Goal: Transaction & Acquisition: Purchase product/service

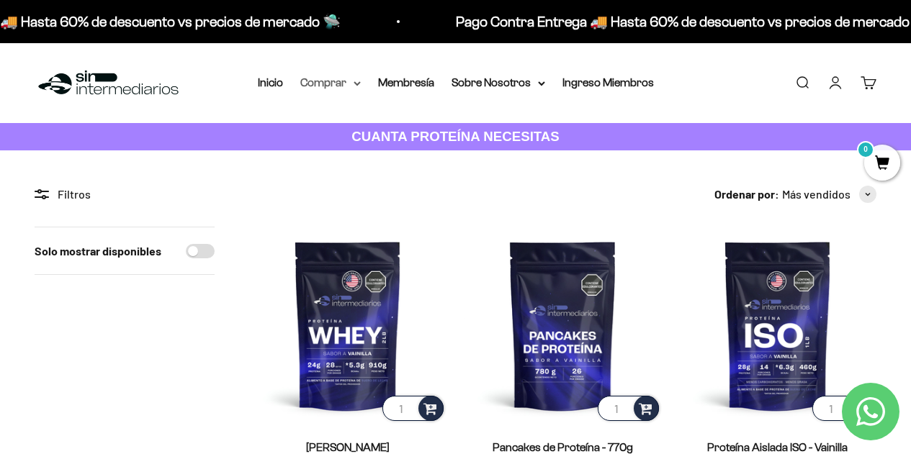
click at [343, 81] on summary "Comprar" at bounding box center [330, 82] width 60 height 19
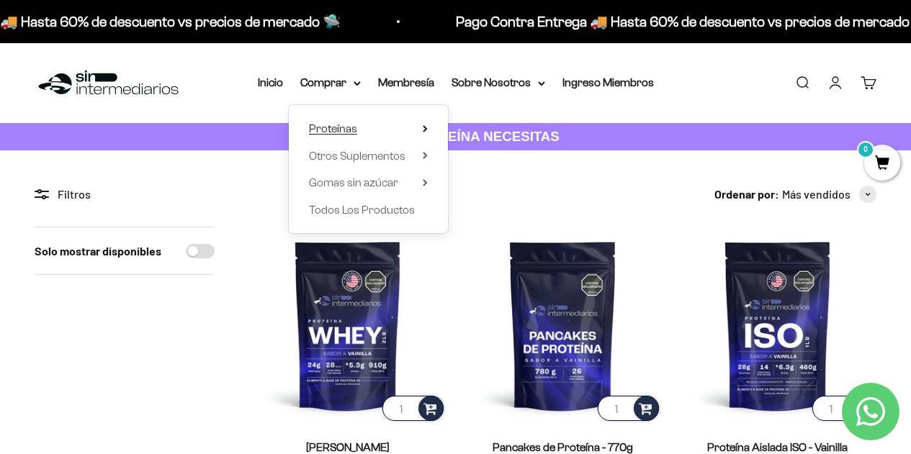
click at [407, 130] on summary "Proteínas" at bounding box center [368, 129] width 119 height 19
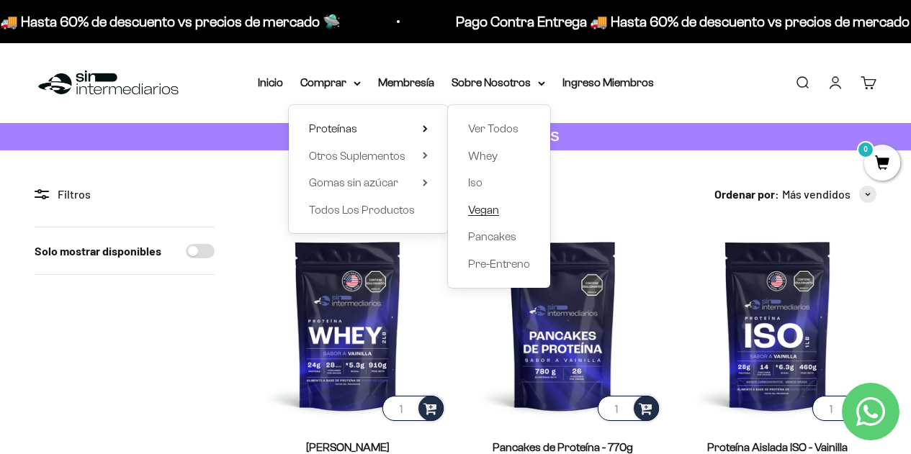
click at [490, 211] on span "Vegan" at bounding box center [483, 210] width 31 height 12
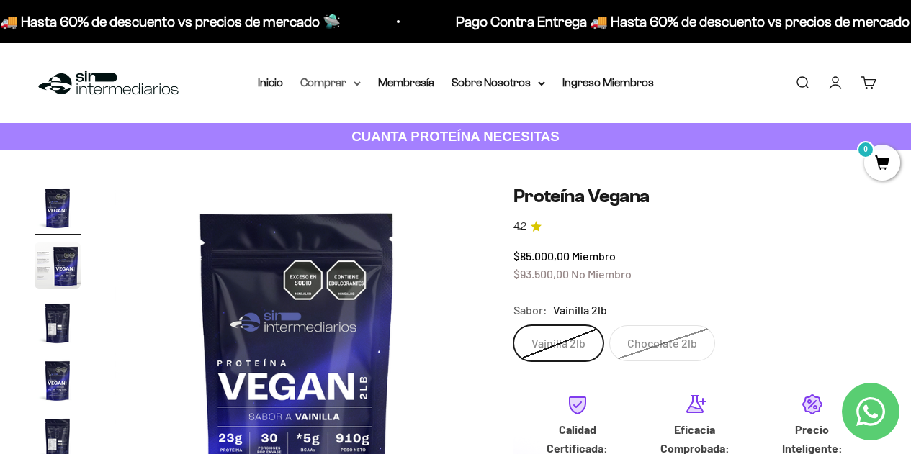
click at [349, 88] on summary "Comprar" at bounding box center [330, 82] width 60 height 19
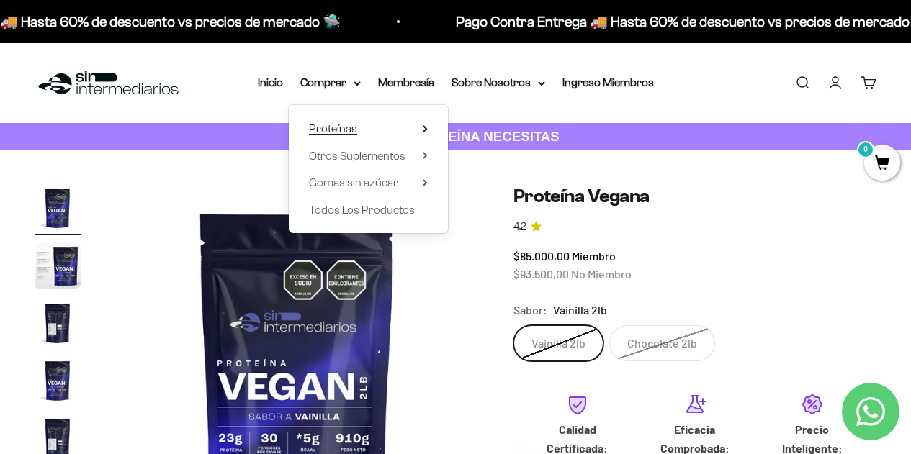
click at [339, 133] on span "Proteínas" at bounding box center [333, 128] width 48 height 12
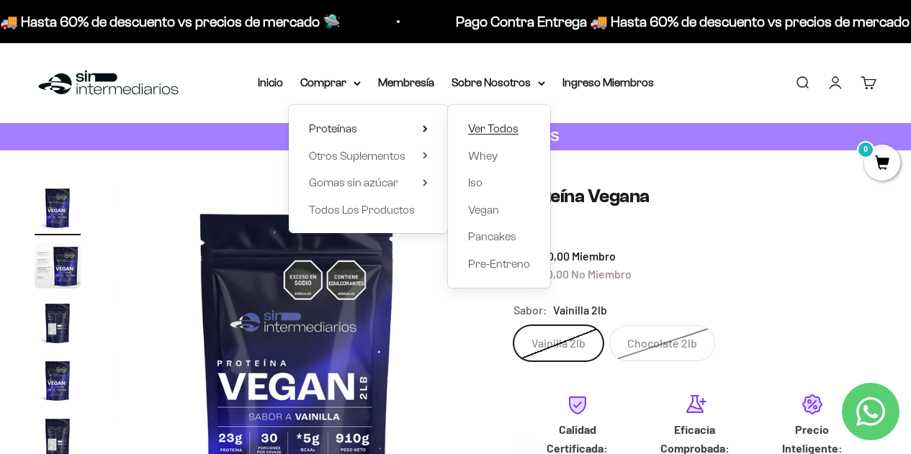
click at [475, 132] on span "Ver Todos" at bounding box center [493, 128] width 50 height 12
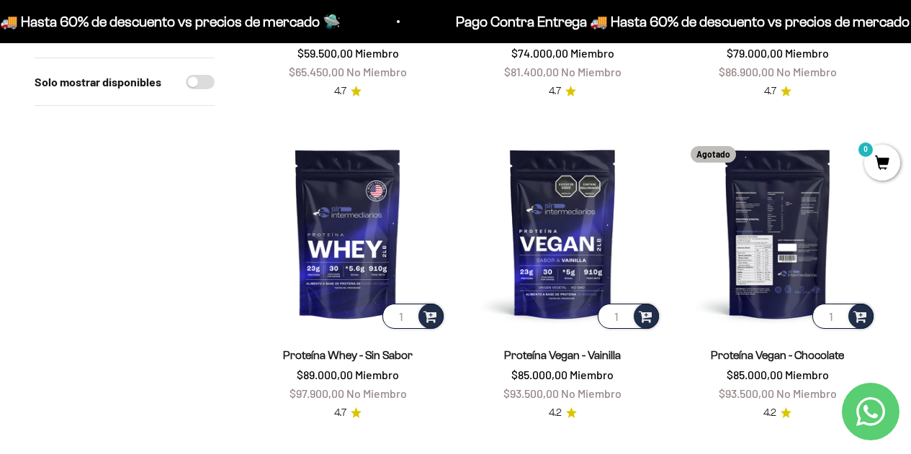
scroll to position [1189, 0]
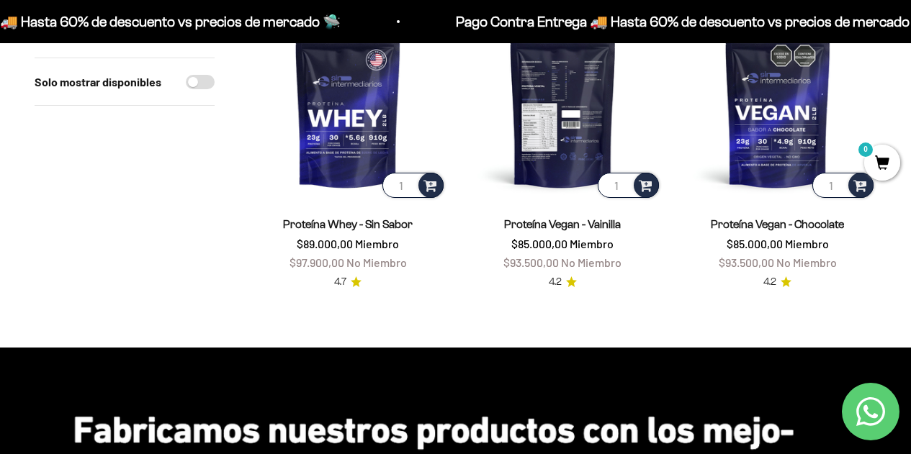
click at [609, 110] on img at bounding box center [562, 102] width 197 height 197
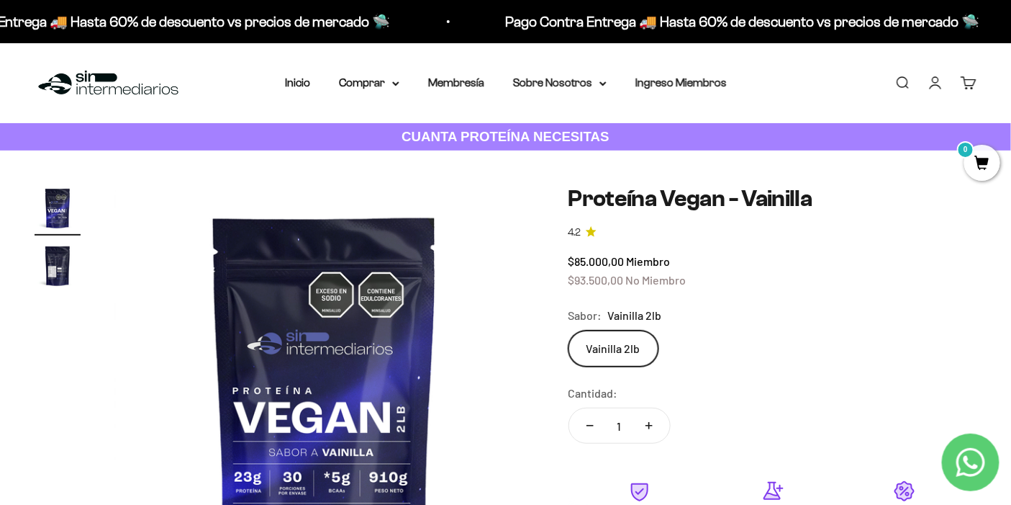
click at [387, 92] on div "Menú Buscar Inicio Comprar Proteínas Ver Todos Whey Iso Vegan Pancakes Pre-Entr…" at bounding box center [505, 83] width 1011 height 80
click at [394, 86] on summary "Comprar" at bounding box center [369, 82] width 60 height 19
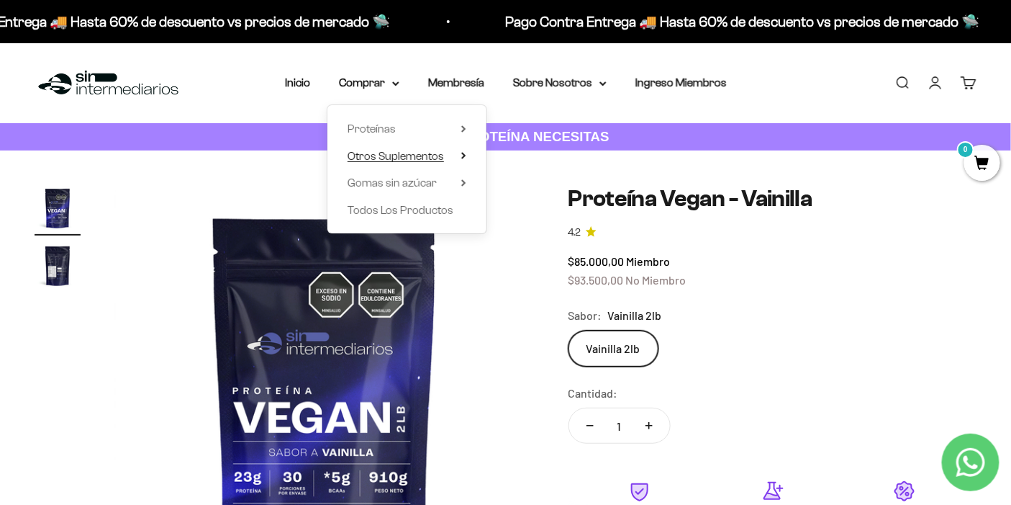
click at [441, 161] on span "Otros Suplementos" at bounding box center [396, 156] width 96 height 12
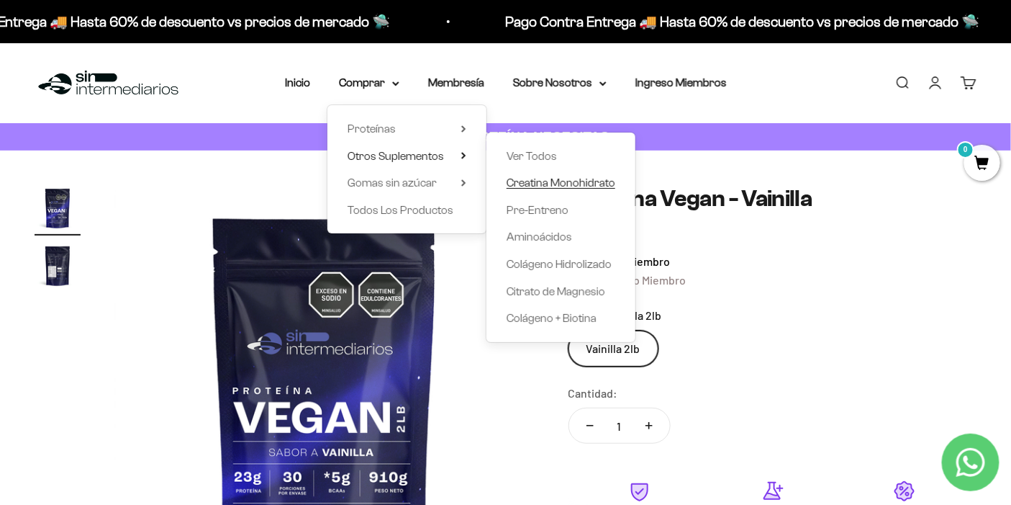
click at [557, 182] on span "Creatina Monohidrato" at bounding box center [561, 182] width 109 height 12
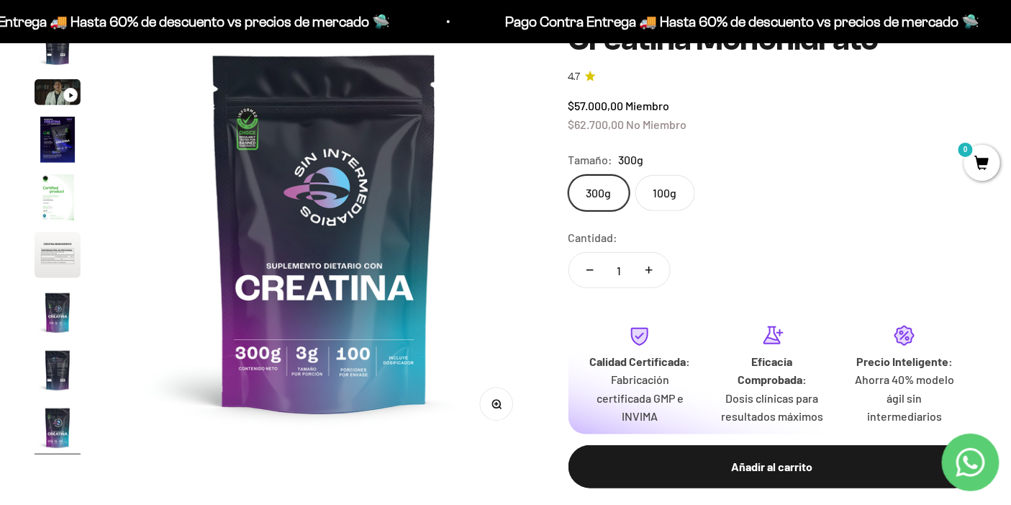
scroll to position [120, 0]
